Goal: Obtain resource: Obtain resource

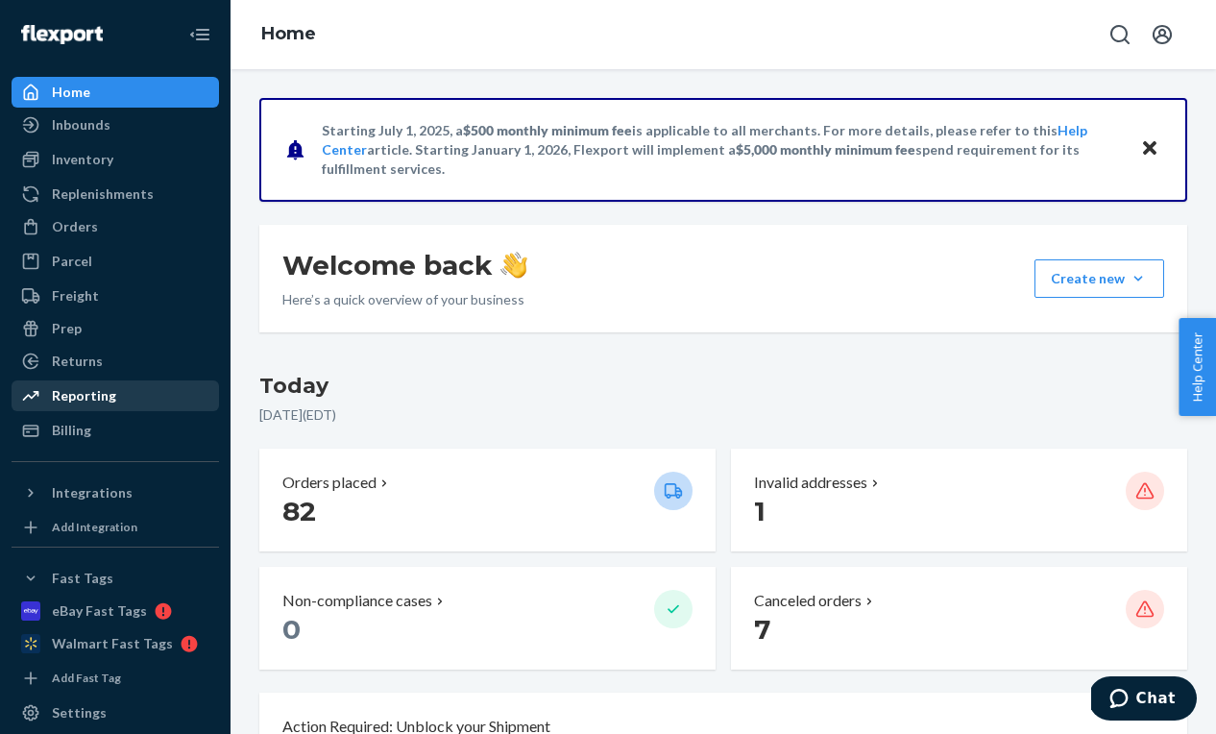
click at [113, 392] on div "Reporting" at bounding box center [115, 395] width 204 height 27
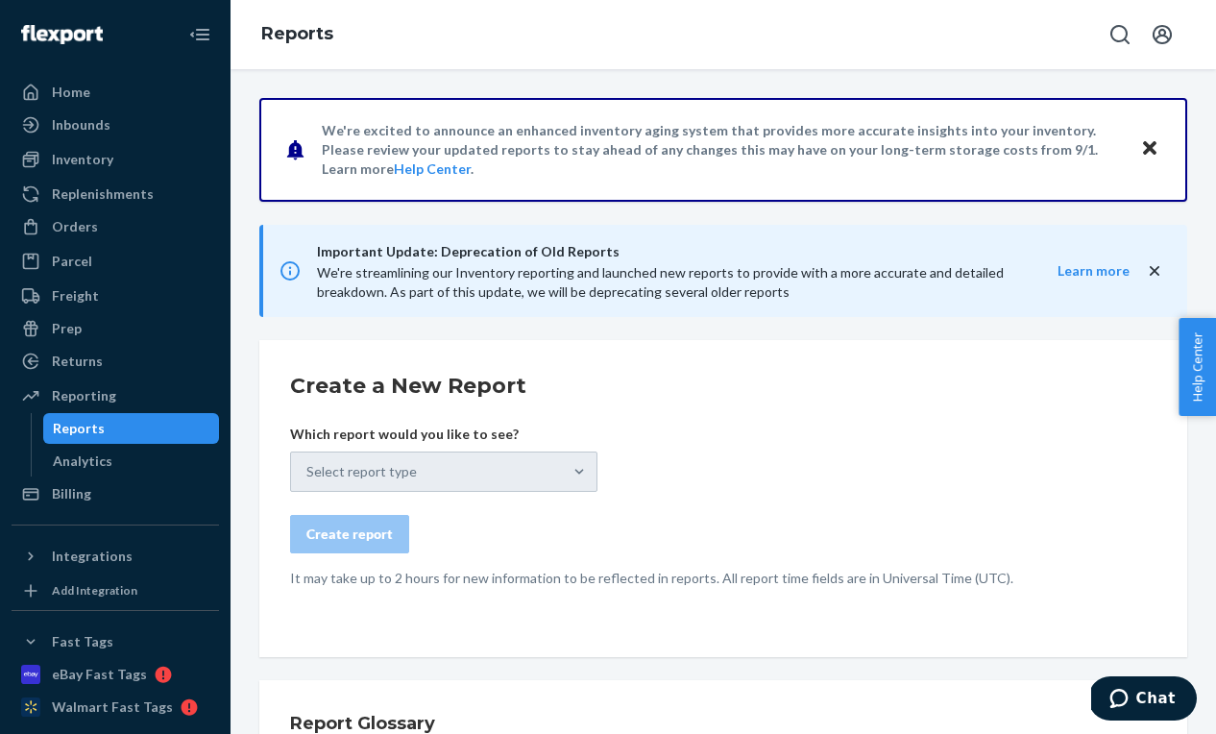
click at [346, 461] on div "Select report type" at bounding box center [443, 471] width 307 height 40
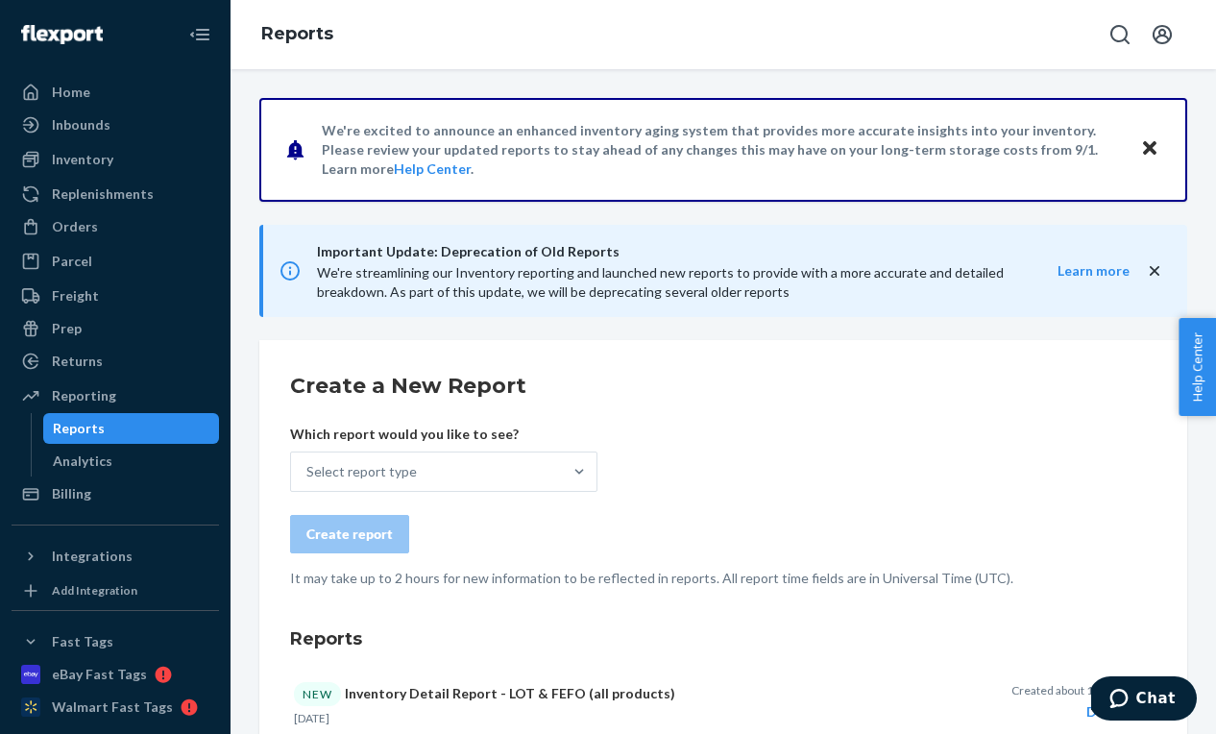
click at [346, 461] on div "Select report type" at bounding box center [426, 471] width 271 height 38
click at [308, 462] on input "Select report type" at bounding box center [307, 471] width 2 height 19
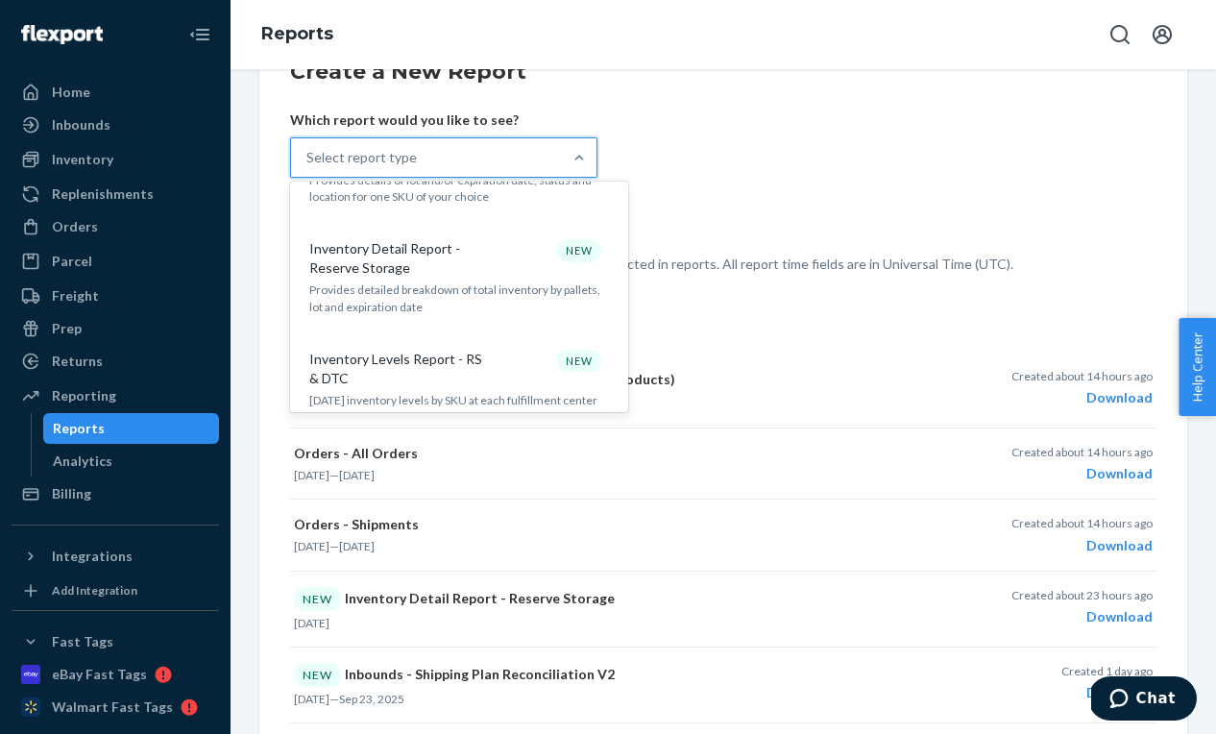
scroll to position [1259, 0]
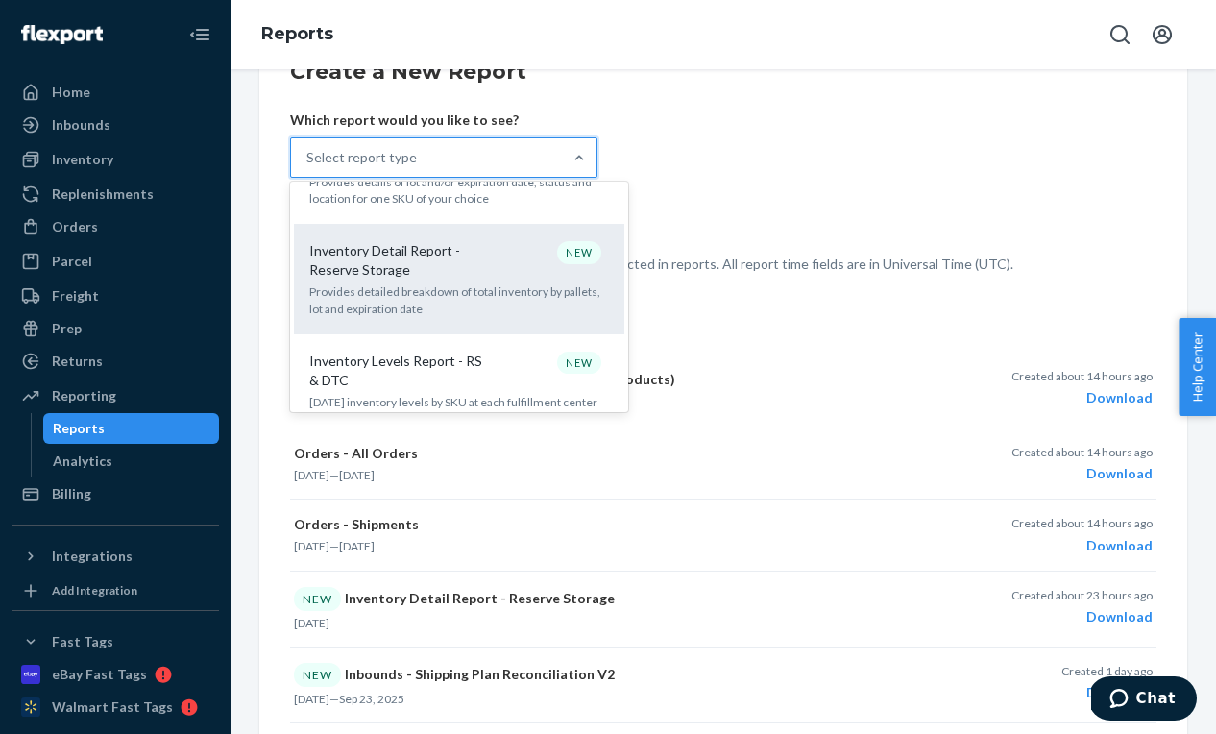
click at [392, 241] on p "Inventory Detail Report - Reserve Storage" at bounding box center [401, 260] width 184 height 38
click at [308, 167] on input "option Inventory Detail Report - Reserve Storage focused, 15 of 34. 34 results …" at bounding box center [307, 157] width 2 height 19
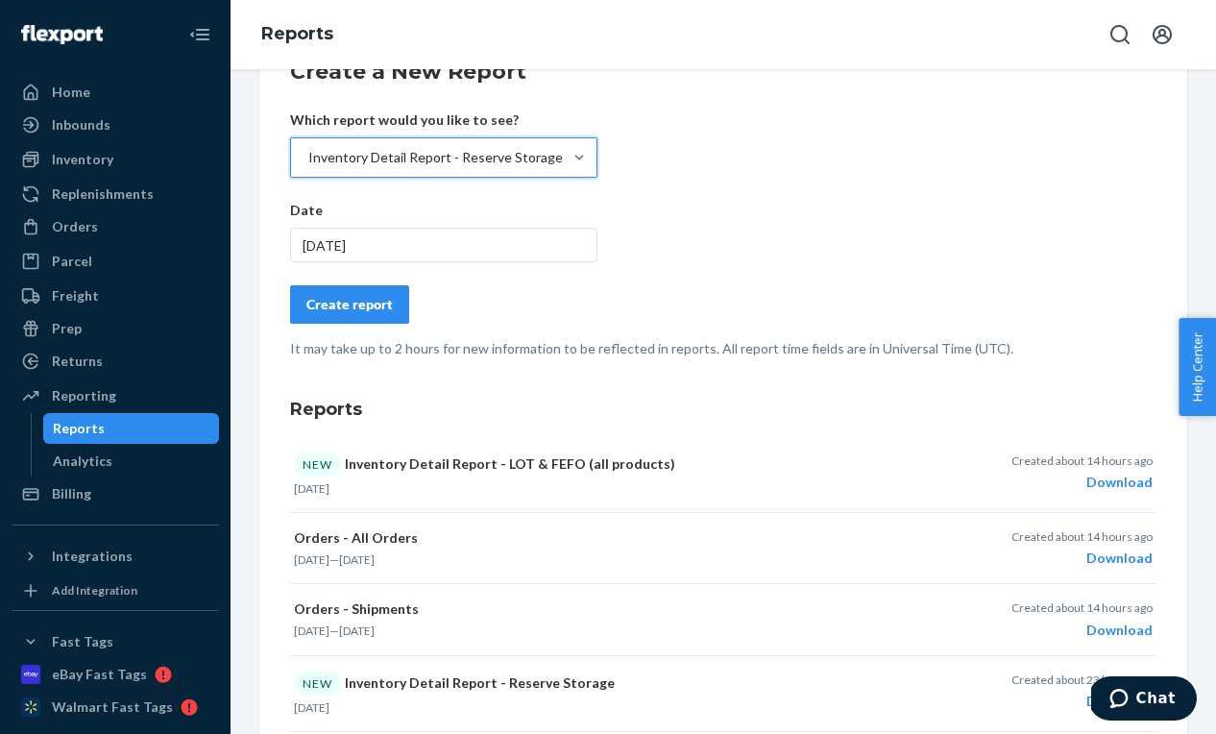
click at [370, 314] on button "Create report" at bounding box center [349, 304] width 119 height 38
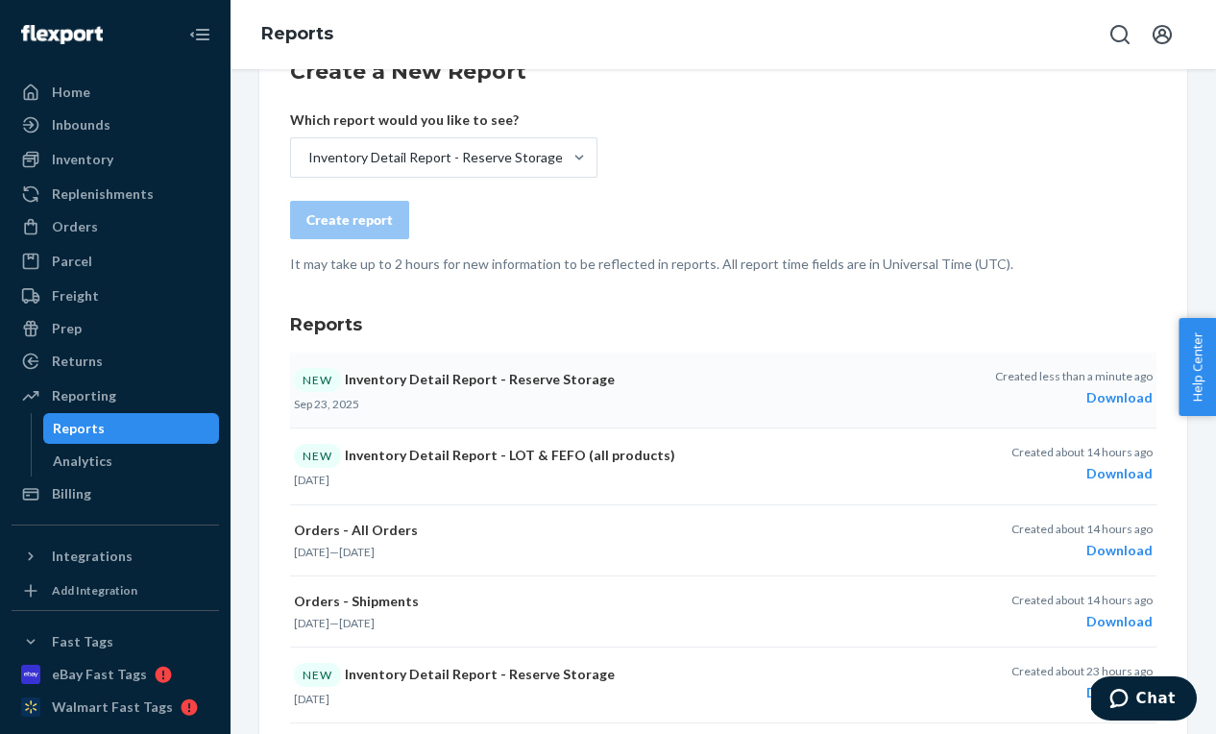
click at [1120, 394] on div "Download" at bounding box center [1073, 397] width 157 height 19
click at [1164, 43] on icon "Open account menu" at bounding box center [1161, 34] width 23 height 23
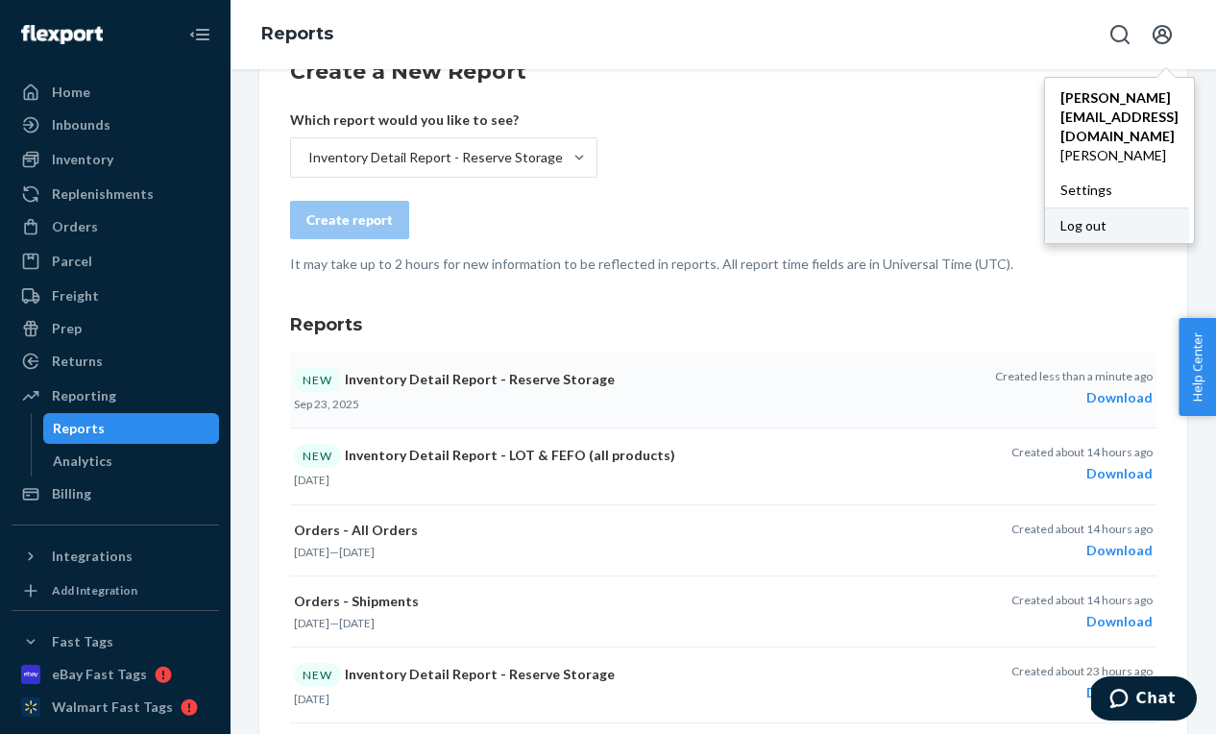
click at [1045, 207] on div "Log out" at bounding box center [1117, 225] width 144 height 36
